Goal: Information Seeking & Learning: Learn about a topic

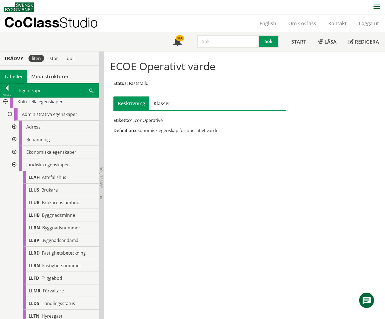
scroll to position [1, 0]
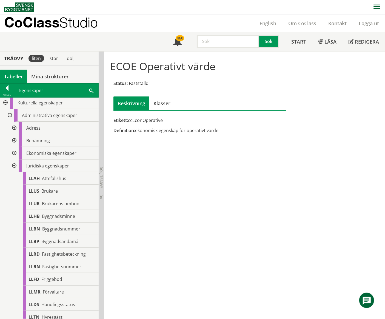
click at [13, 166] on div at bounding box center [14, 166] width 10 height 13
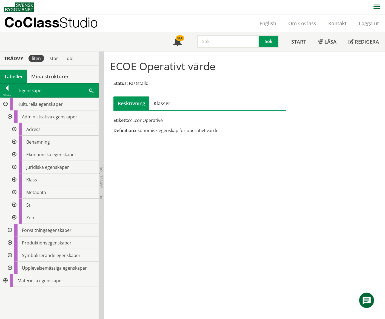
click at [233, 40] on input "text" at bounding box center [228, 41] width 62 height 13
type input "relation"
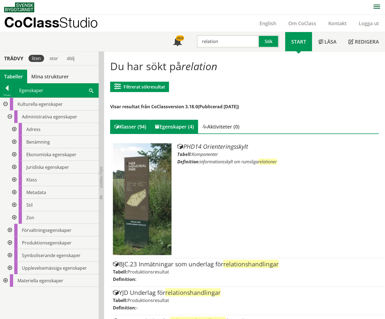
click at [184, 128] on div "Egenskaper (4)" at bounding box center [175, 127] width 48 height 14
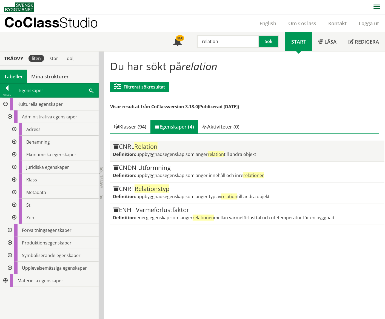
click at [170, 150] on div "CNRL Relation Definition: uppbyggnadsegenskap som anger relation till andra obj…" at bounding box center [247, 150] width 269 height 15
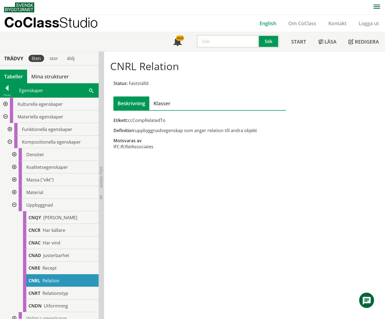
click at [267, 24] on link "English" at bounding box center [268, 23] width 29 height 7
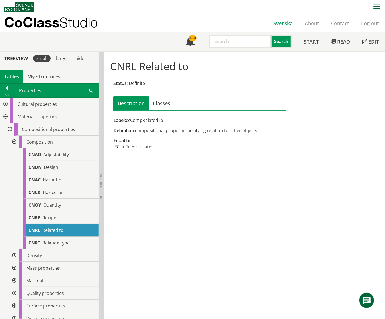
click at [283, 25] on link "Svenska" at bounding box center [283, 23] width 31 height 7
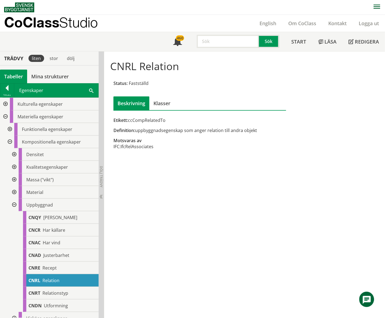
click at [13, 74] on div "Tabeller" at bounding box center [13, 77] width 27 height 14
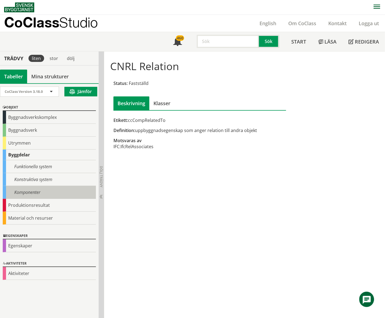
click at [35, 193] on div "Komponenter" at bounding box center [49, 192] width 93 height 13
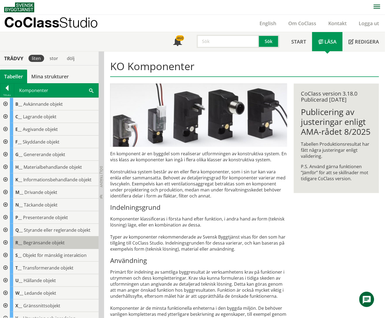
scroll to position [25, 0]
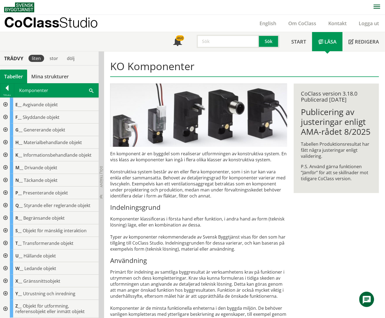
click at [5, 155] on div at bounding box center [5, 155] width 10 height 13
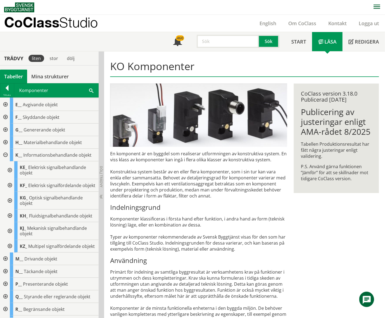
click at [10, 206] on div at bounding box center [9, 201] width 10 height 18
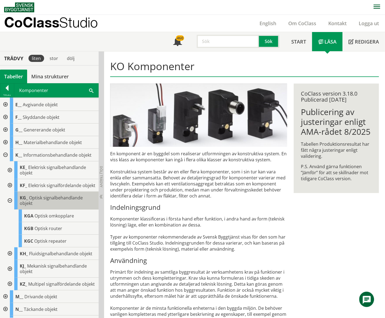
click at [55, 204] on span "Optisk signalbehandlande objekt" at bounding box center [51, 201] width 63 height 12
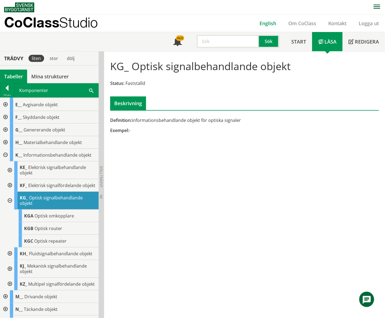
click at [269, 23] on link "English" at bounding box center [268, 23] width 29 height 7
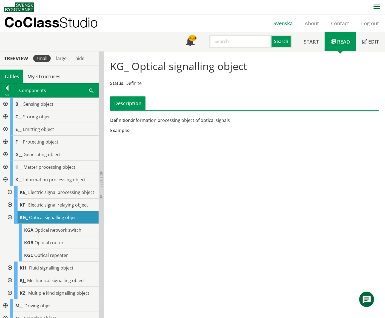
click at [281, 24] on link "Svenska" at bounding box center [283, 23] width 31 height 7
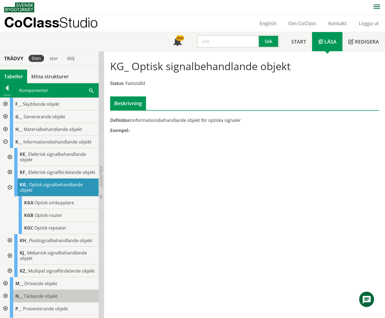
scroll to position [36, 0]
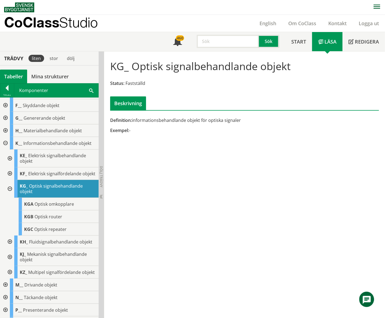
click at [7, 72] on div "Tabeller" at bounding box center [13, 77] width 27 height 14
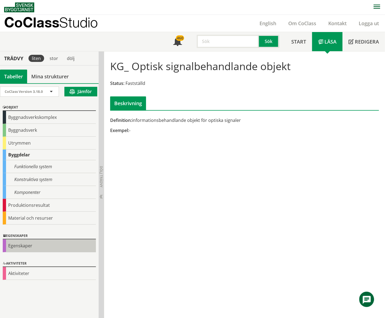
click at [28, 249] on div "Egenskaper" at bounding box center [49, 246] width 93 height 13
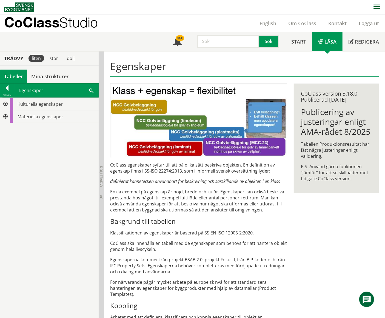
click at [5, 104] on div at bounding box center [5, 104] width 10 height 13
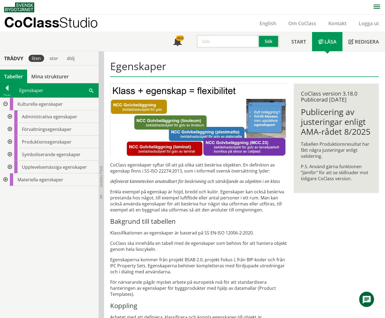
click at [10, 153] on div at bounding box center [9, 154] width 10 height 13
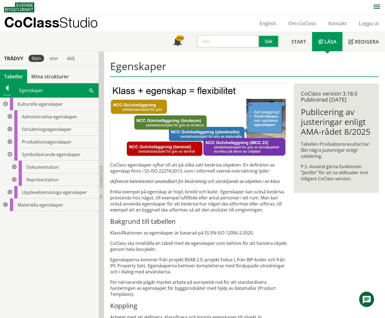
click at [14, 168] on div at bounding box center [14, 167] width 10 height 13
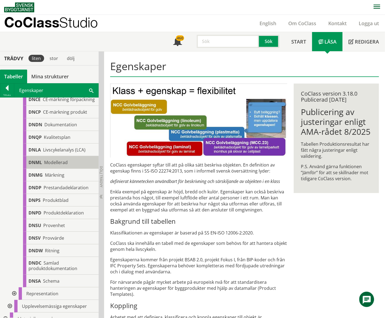
scroll to position [110, 0]
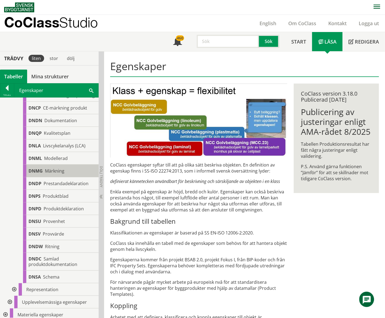
click at [65, 175] on div "DNMG Märkning" at bounding box center [61, 171] width 76 height 13
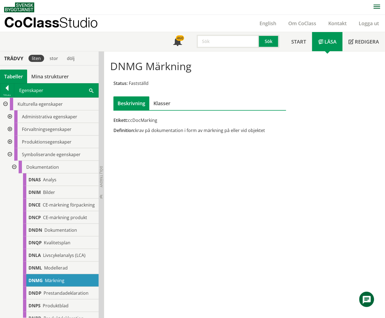
click at [13, 167] on div at bounding box center [14, 167] width 10 height 13
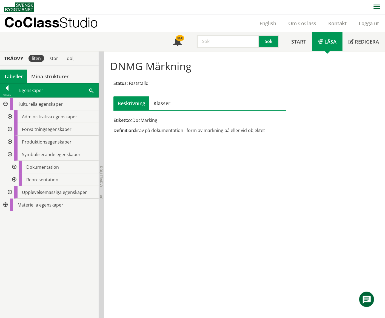
click at [9, 154] on div at bounding box center [9, 154] width 10 height 13
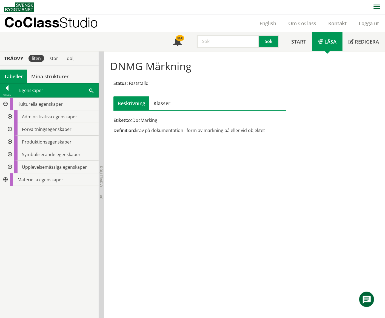
click at [4, 181] on div at bounding box center [5, 180] width 10 height 13
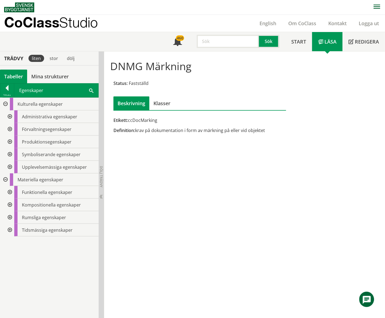
click at [10, 205] on div at bounding box center [9, 205] width 10 height 13
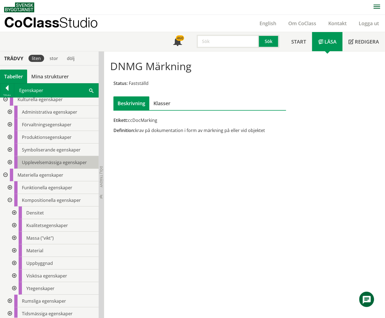
scroll to position [7, 0]
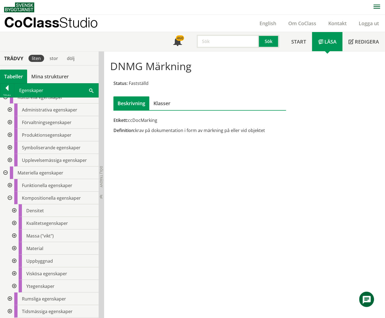
click at [15, 260] on div at bounding box center [14, 261] width 10 height 13
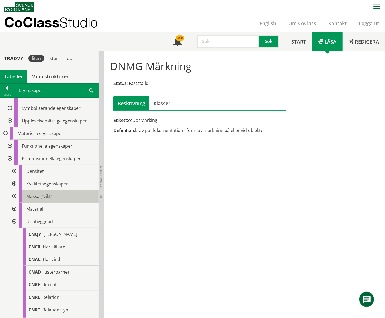
scroll to position [108, 0]
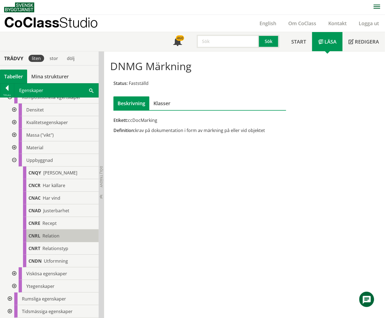
click at [61, 238] on div "CNRL Relation" at bounding box center [61, 236] width 76 height 13
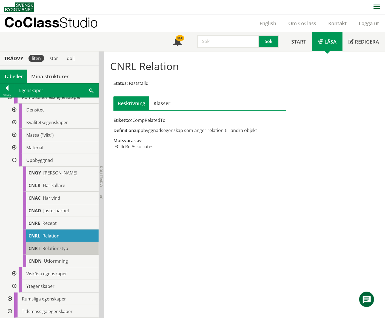
click at [62, 249] on span "Relationstyp" at bounding box center [56, 249] width 26 height 6
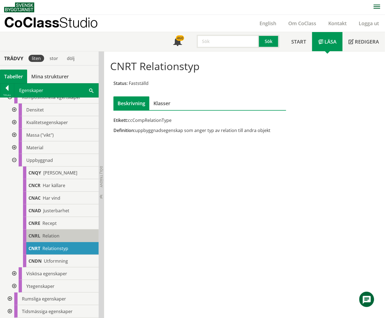
click at [61, 235] on div "CNRL Relation" at bounding box center [61, 236] width 76 height 13
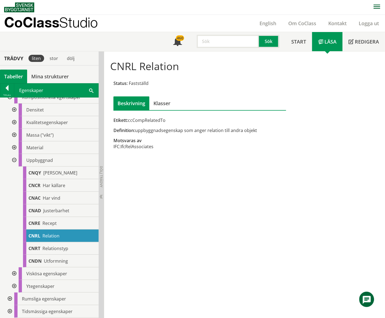
click at [15, 160] on div at bounding box center [14, 160] width 10 height 13
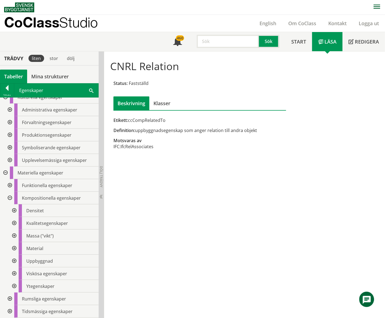
click at [15, 223] on div at bounding box center [14, 223] width 10 height 13
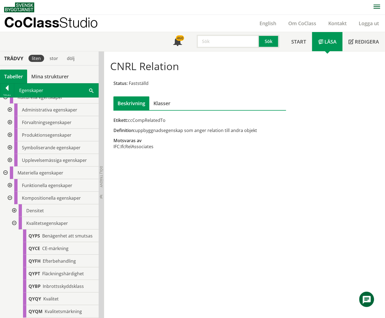
scroll to position [108, 0]
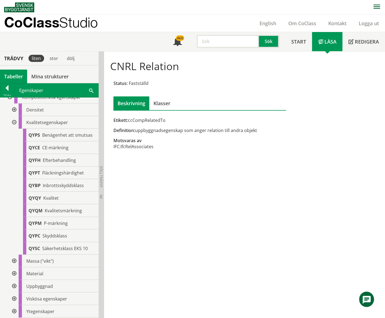
click at [13, 123] on div at bounding box center [14, 122] width 10 height 13
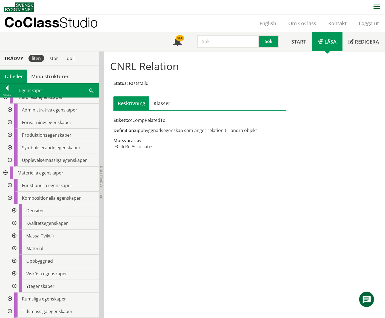
click at [6, 175] on div at bounding box center [5, 173] width 10 height 13
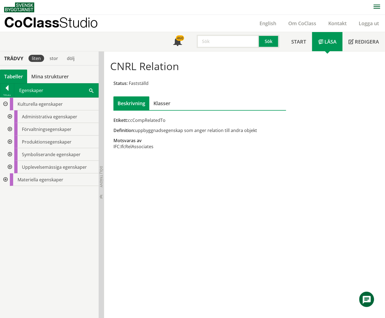
click at [6, 180] on div at bounding box center [5, 180] width 10 height 13
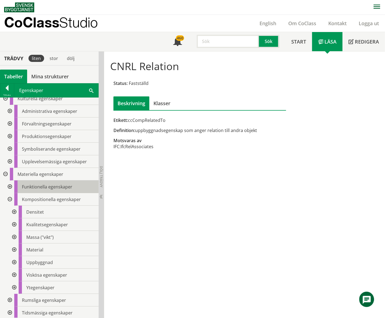
scroll to position [7, 0]
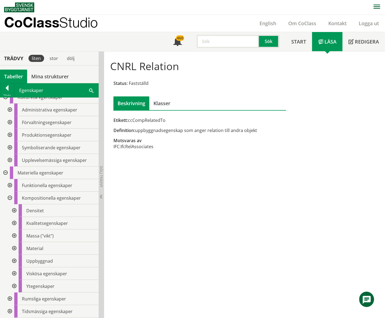
click at [10, 299] on div at bounding box center [9, 299] width 10 height 13
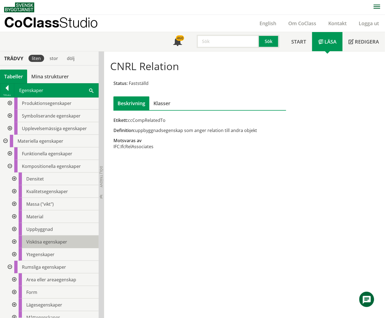
scroll to position [70, 0]
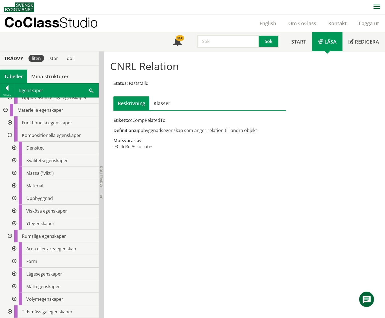
click at [14, 288] on div at bounding box center [14, 287] width 10 height 13
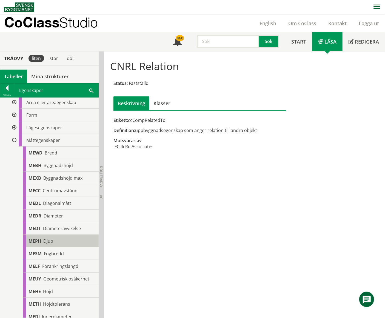
scroll to position [213, 0]
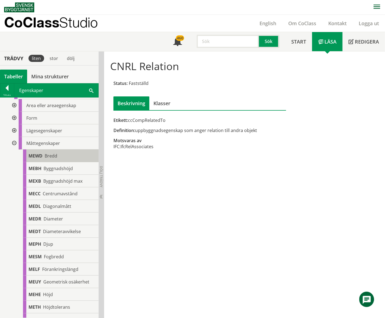
click at [62, 156] on div "MEWD Bredd" at bounding box center [61, 156] width 76 height 13
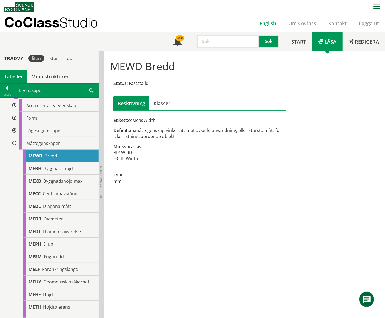
click at [270, 23] on link "English" at bounding box center [268, 23] width 29 height 7
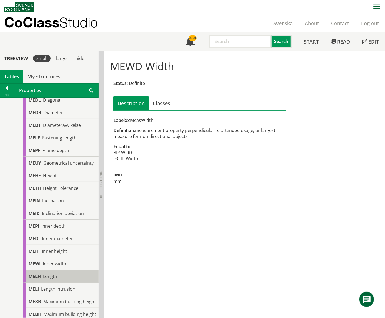
scroll to position [193, 0]
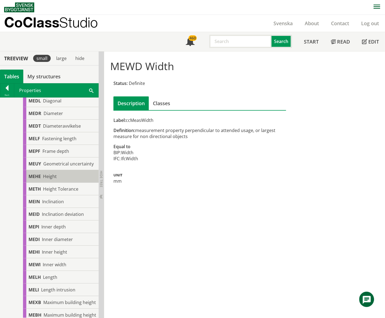
click at [64, 181] on div "MEHE Height" at bounding box center [61, 176] width 76 height 13
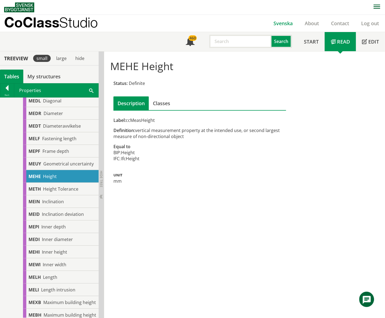
click at [282, 24] on link "Svenska" at bounding box center [283, 23] width 31 height 7
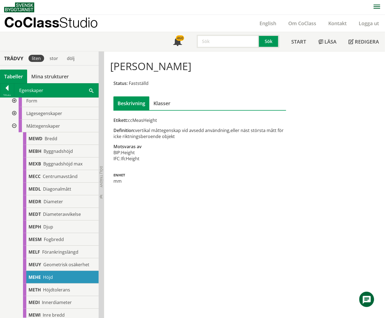
scroll to position [19, 0]
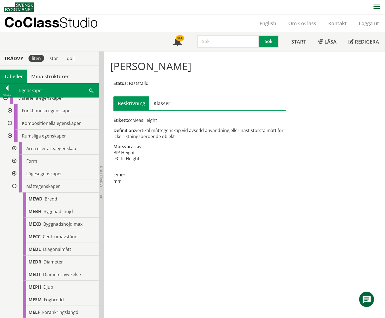
click at [14, 186] on div at bounding box center [14, 186] width 10 height 13
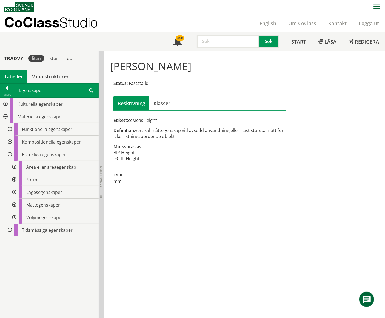
click at [9, 231] on div at bounding box center [9, 230] width 10 height 13
click at [14, 244] on div at bounding box center [14, 243] width 10 height 13
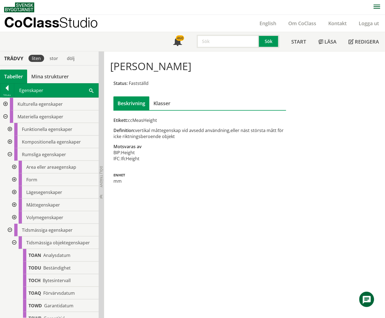
click at [15, 244] on div at bounding box center [14, 243] width 10 height 13
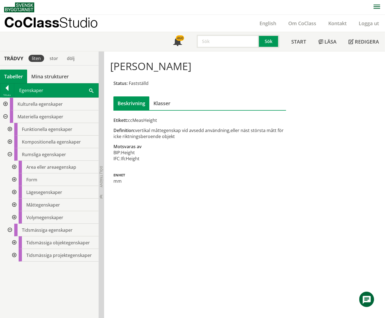
click at [225, 40] on input "text" at bounding box center [228, 41] width 62 height 13
type input "placering"
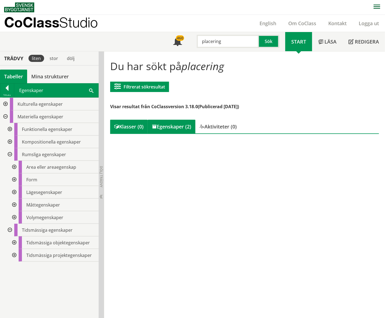
click at [184, 124] on div "Egenskaper (2)" at bounding box center [172, 127] width 48 height 14
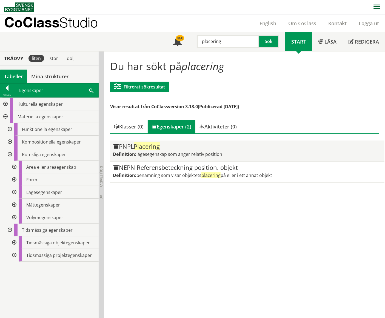
click at [180, 151] on span "lägesegenskap som anger relativ position" at bounding box center [180, 154] width 86 height 6
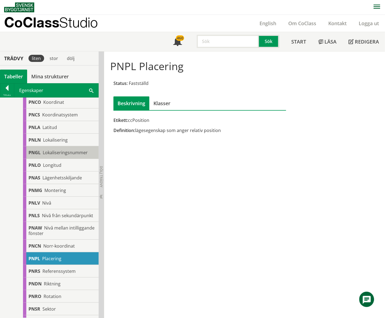
scroll to position [292, 0]
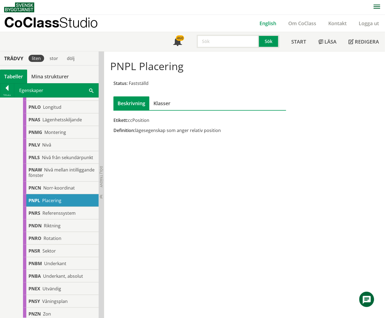
click at [268, 22] on link "English" at bounding box center [268, 23] width 29 height 7
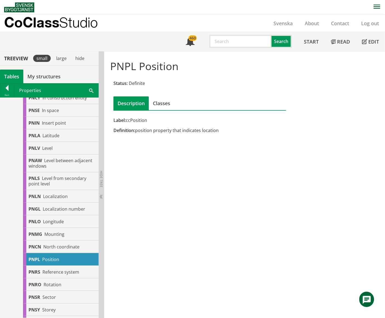
scroll to position [314, 0]
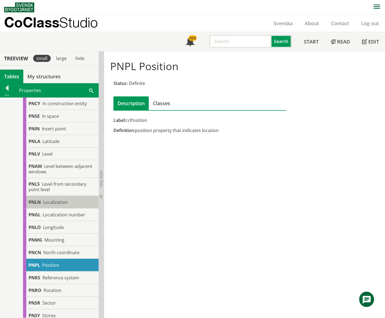
click at [59, 205] on span "Localization" at bounding box center [55, 202] width 25 height 6
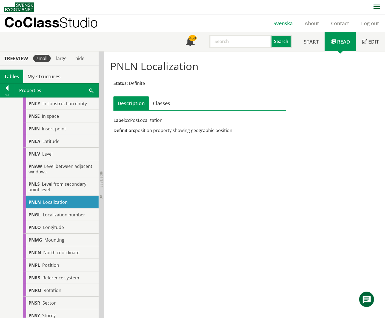
click at [284, 21] on link "Svenska" at bounding box center [283, 23] width 31 height 7
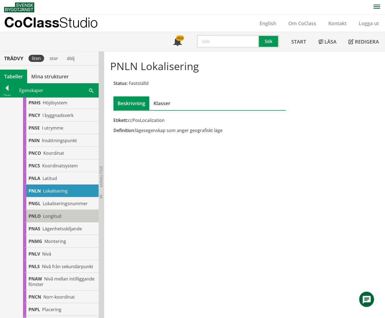
scroll to position [219, 0]
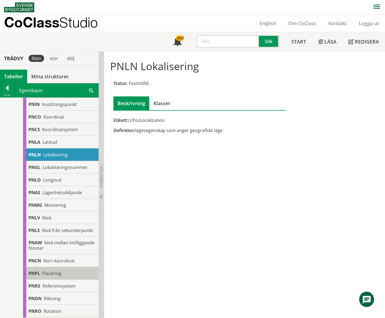
click at [57, 277] on span "Placering" at bounding box center [51, 274] width 19 height 6
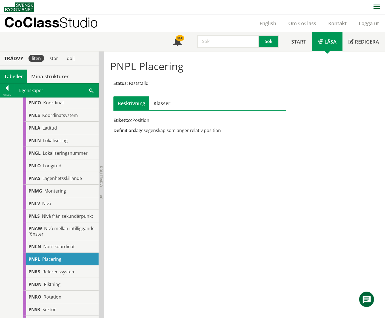
scroll to position [230, 0]
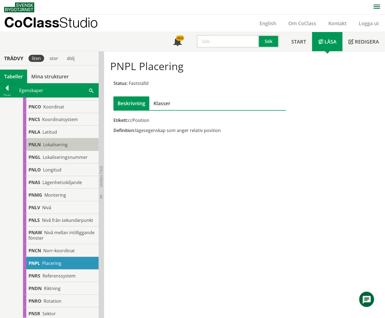
click at [56, 146] on span "Lokalisering" at bounding box center [55, 145] width 25 height 6
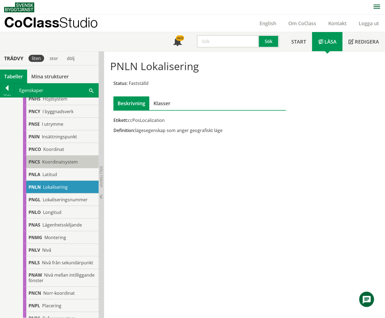
scroll to position [230, 0]
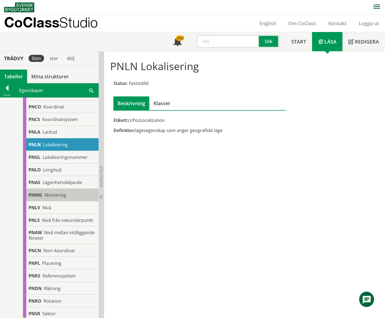
click at [58, 194] on span "Montering" at bounding box center [55, 195] width 22 height 6
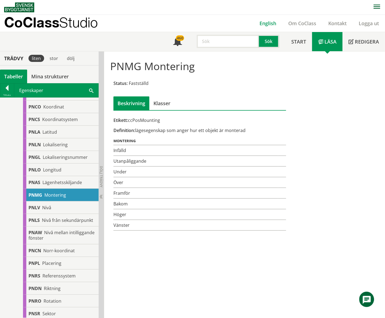
click at [272, 21] on link "English" at bounding box center [268, 23] width 29 height 7
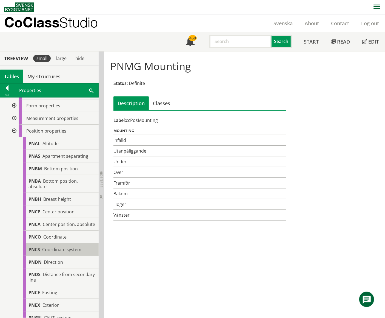
scroll to position [73, 0]
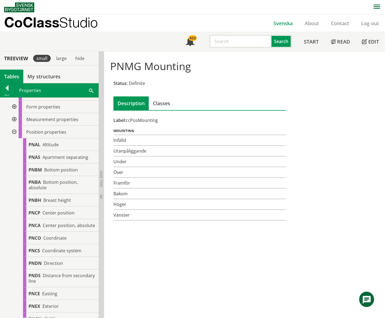
click at [285, 26] on link "Svenska" at bounding box center [283, 23] width 31 height 7
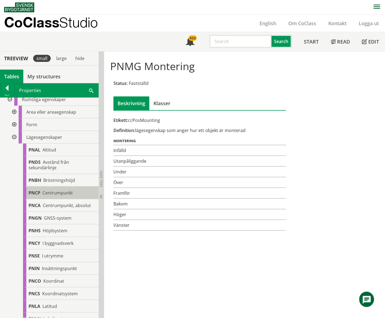
scroll to position [73, 0]
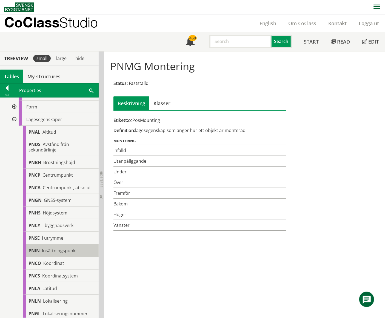
click at [64, 253] on span "Insättningspunkt" at bounding box center [59, 251] width 35 height 6
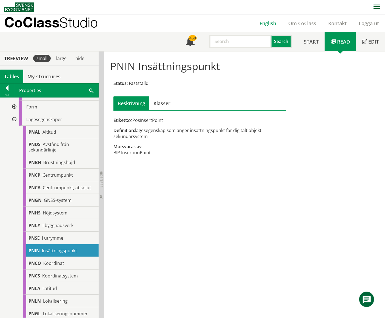
click at [265, 22] on link "English" at bounding box center [268, 23] width 29 height 7
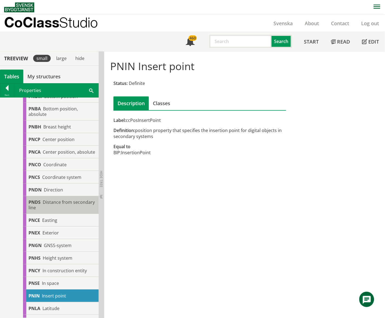
scroll to position [146, 0]
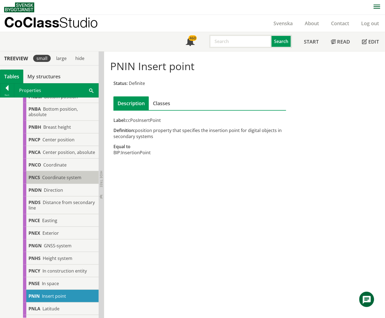
click at [72, 181] on span "Coordinate system" at bounding box center [61, 178] width 39 height 6
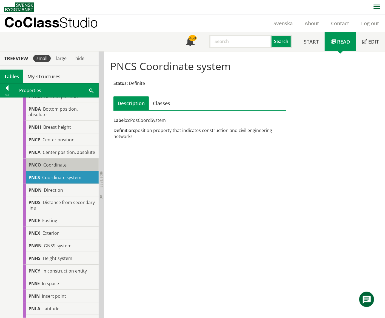
click at [54, 168] on span "Coordinate" at bounding box center [54, 165] width 23 height 6
click at [65, 168] on span "Coordinate" at bounding box center [54, 165] width 23 height 6
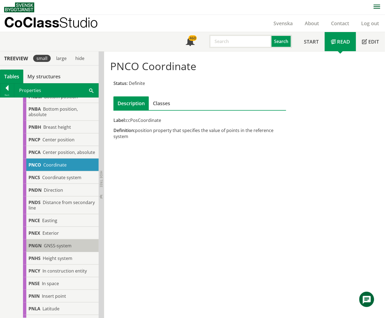
click at [59, 249] on span "GNSS-system" at bounding box center [58, 246] width 28 height 6
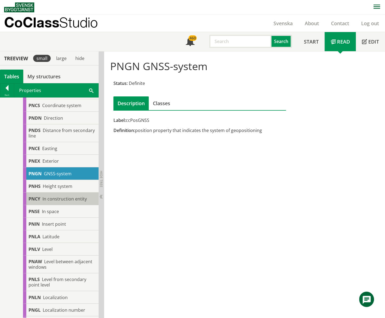
scroll to position [219, 0]
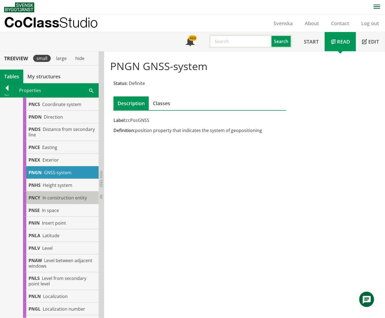
click at [65, 201] on span "In construction entity" at bounding box center [65, 198] width 44 height 6
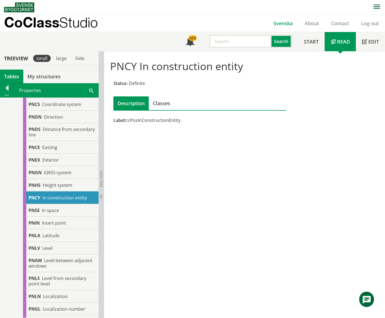
click at [286, 26] on link "Svenska" at bounding box center [283, 23] width 31 height 7
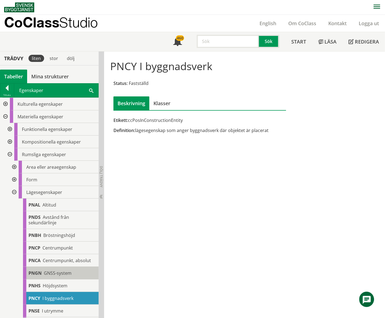
click at [60, 274] on span "GNSS-system" at bounding box center [58, 273] width 28 height 6
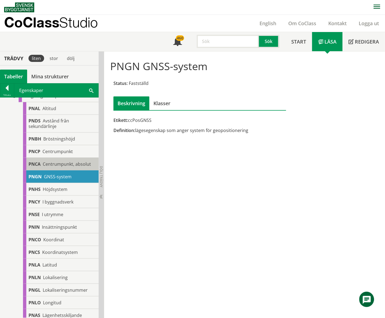
scroll to position [110, 0]
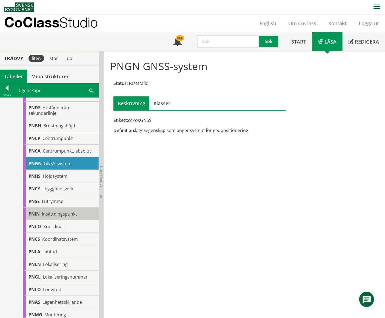
click at [72, 215] on span "Insättningspunkt" at bounding box center [59, 214] width 35 height 6
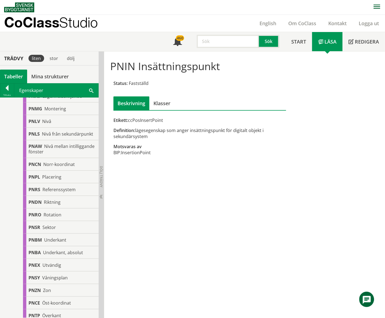
scroll to position [329, 0]
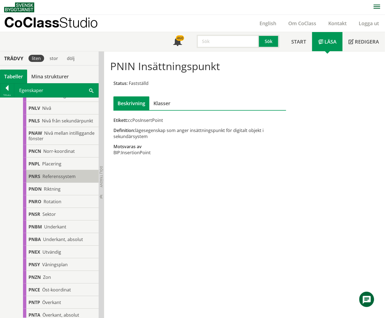
click at [61, 180] on span "Referenssystem" at bounding box center [59, 177] width 33 height 6
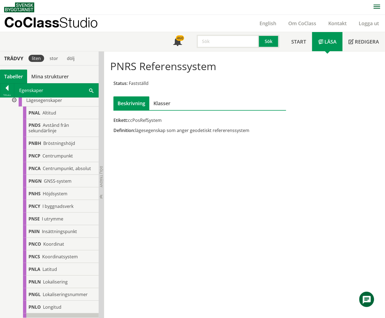
scroll to position [84, 0]
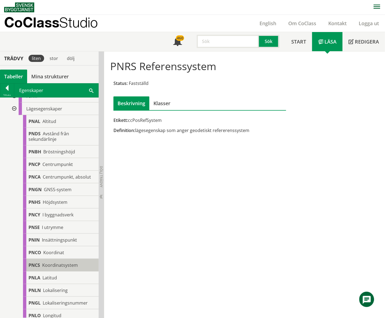
click at [67, 263] on span "Koordinatsystem" at bounding box center [60, 266] width 36 height 6
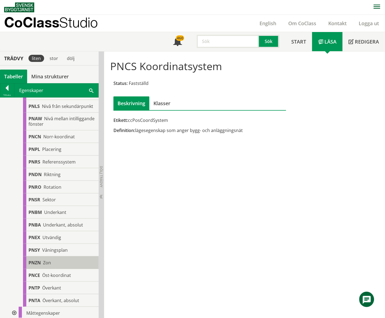
scroll to position [303, 0]
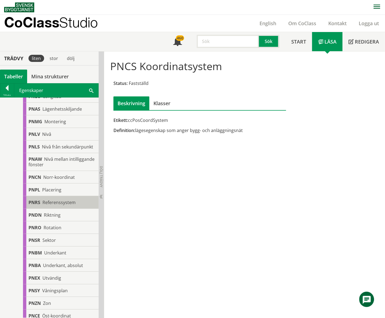
click at [67, 206] on span "Referenssystem" at bounding box center [59, 203] width 33 height 6
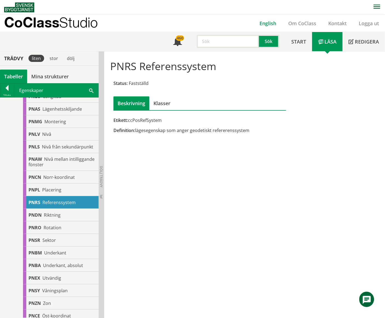
click at [273, 24] on link "English" at bounding box center [268, 23] width 29 height 7
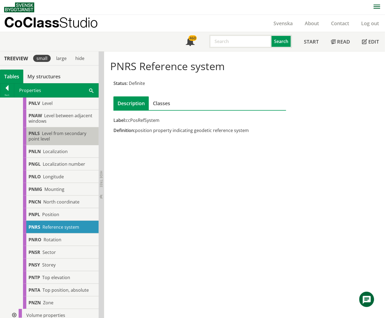
scroll to position [366, 0]
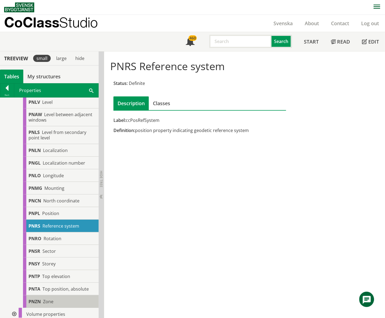
click at [64, 308] on div "PNZN Zone" at bounding box center [61, 302] width 76 height 13
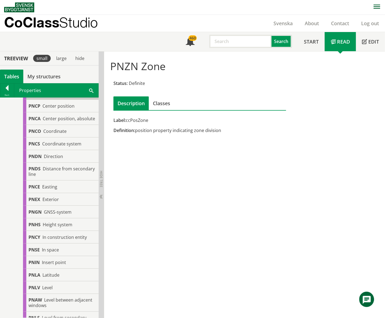
scroll to position [183, 0]
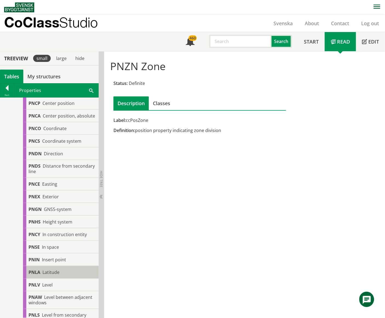
click at [66, 277] on div "PNLA Latitude" at bounding box center [61, 272] width 76 height 13
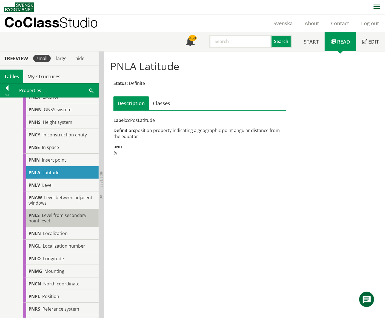
scroll to position [292, 0]
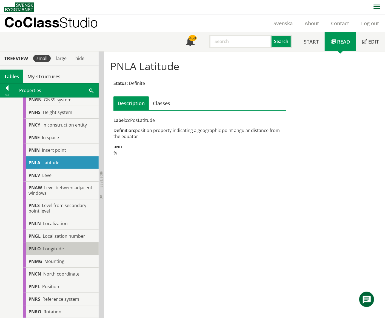
click at [70, 255] on div "PNLO Longitude" at bounding box center [61, 249] width 76 height 13
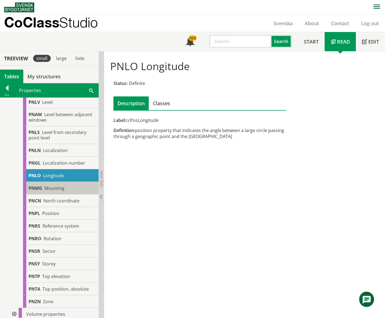
scroll to position [387, 0]
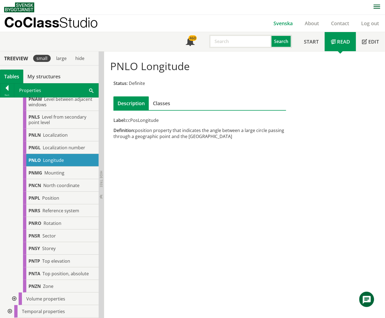
click at [286, 24] on link "Svenska" at bounding box center [283, 23] width 31 height 7
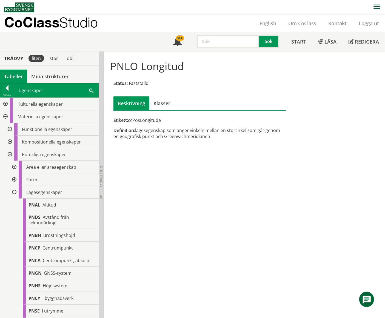
click at [13, 194] on div at bounding box center [14, 192] width 10 height 13
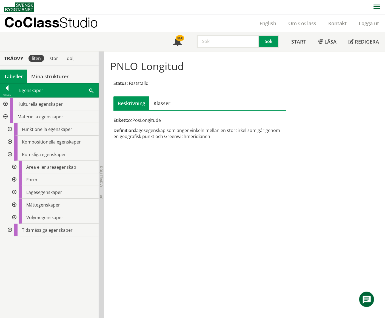
click at [10, 156] on div at bounding box center [9, 154] width 10 height 13
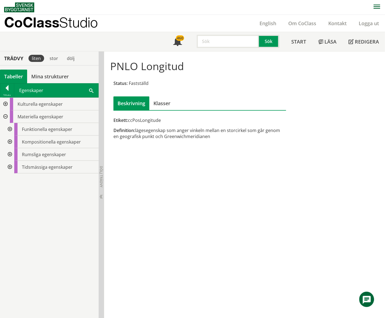
click at [4, 105] on div at bounding box center [5, 104] width 10 height 13
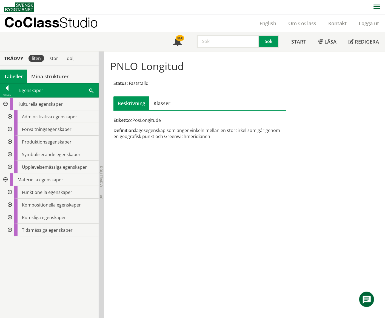
click at [10, 155] on div at bounding box center [9, 154] width 10 height 13
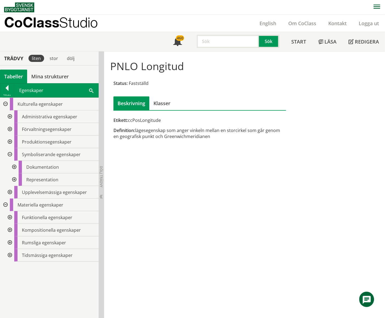
click at [15, 167] on div at bounding box center [14, 167] width 10 height 13
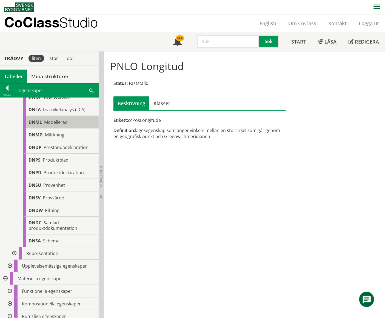
scroll to position [146, 0]
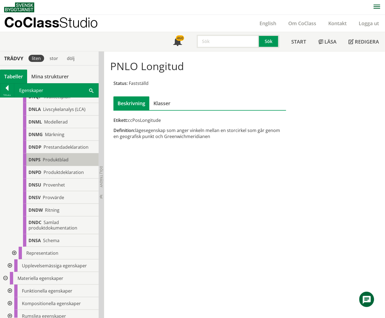
click at [60, 163] on span "Produktblad" at bounding box center [56, 160] width 26 height 6
click at [15, 260] on div at bounding box center [14, 253] width 10 height 13
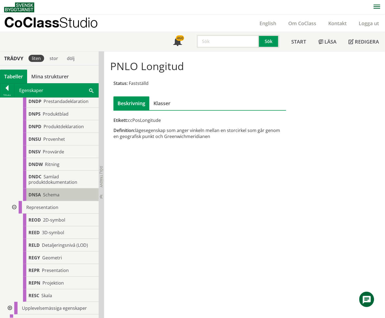
scroll to position [256, 0]
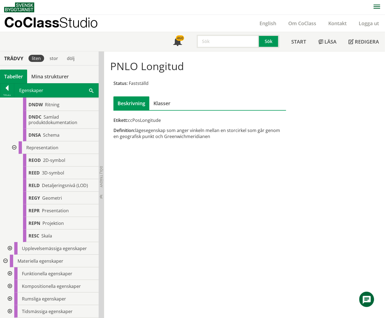
click at [319, 93] on div "PNLO Longitud Status: Fastställd Beskrivning Klasser Etikett: ccPosLongitude De…" at bounding box center [245, 100] width 276 height 88
click at [378, 21] on link "Logga ut" at bounding box center [369, 23] width 32 height 7
